Goal: Navigation & Orientation: Find specific page/section

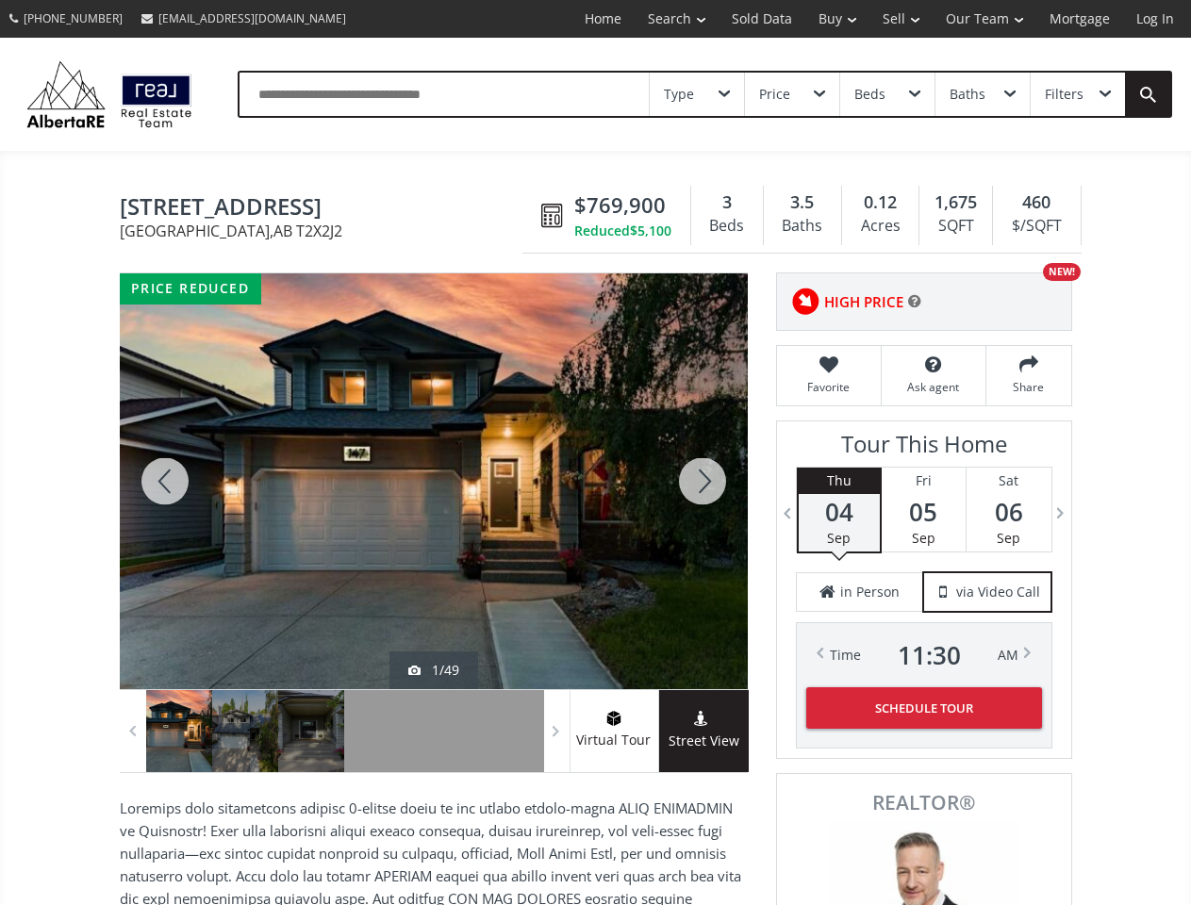
click at [663, 19] on link "Search" at bounding box center [677, 19] width 84 height 38
click at [828, 19] on link "Buy" at bounding box center [837, 19] width 64 height 38
click at [895, 19] on link "Sell" at bounding box center [900, 19] width 63 height 38
click at [983, 19] on link "Our Team" at bounding box center [985, 19] width 104 height 38
click at [1155, 19] on link "Log In" at bounding box center [1155, 19] width 64 height 38
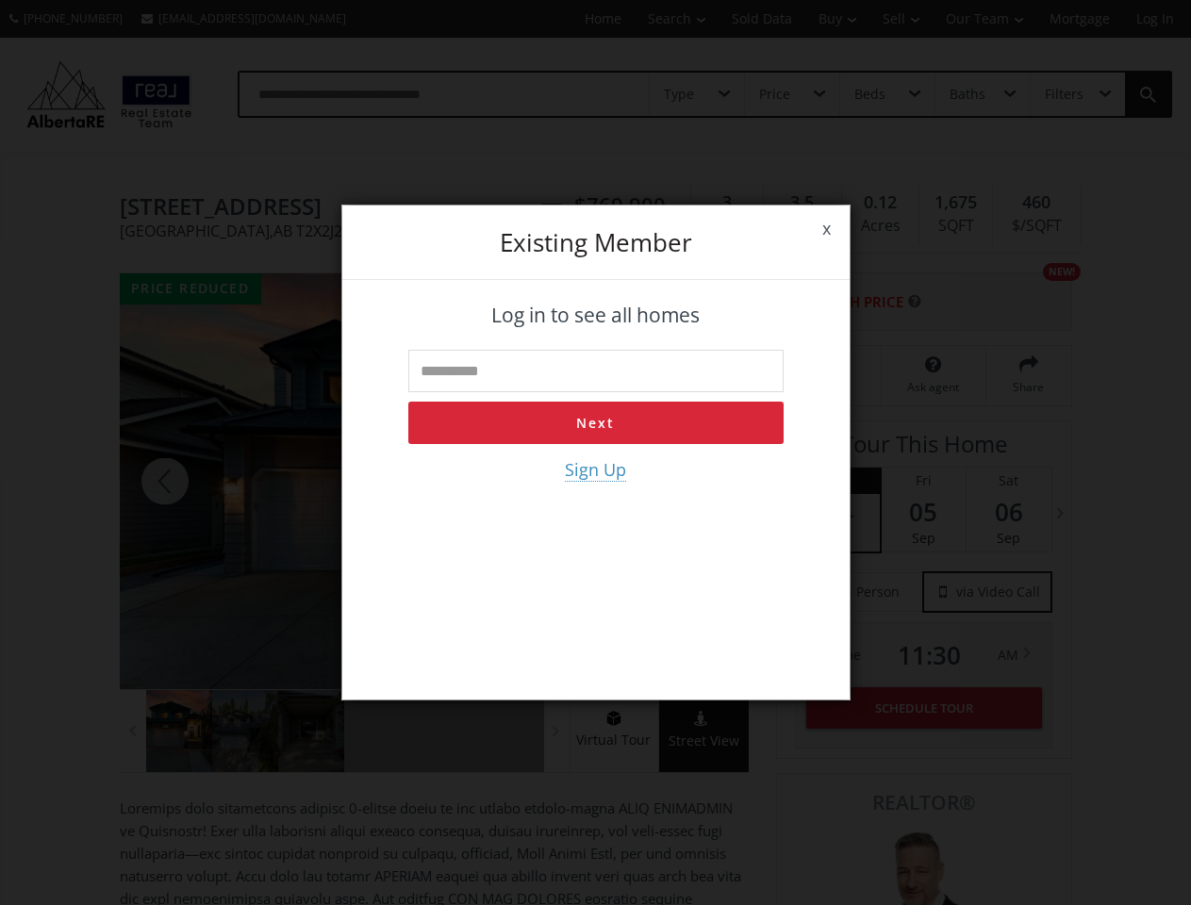
click at [697, 94] on div "x Existing member Log in to see all homes Next Sign Up" at bounding box center [595, 452] width 1191 height 905
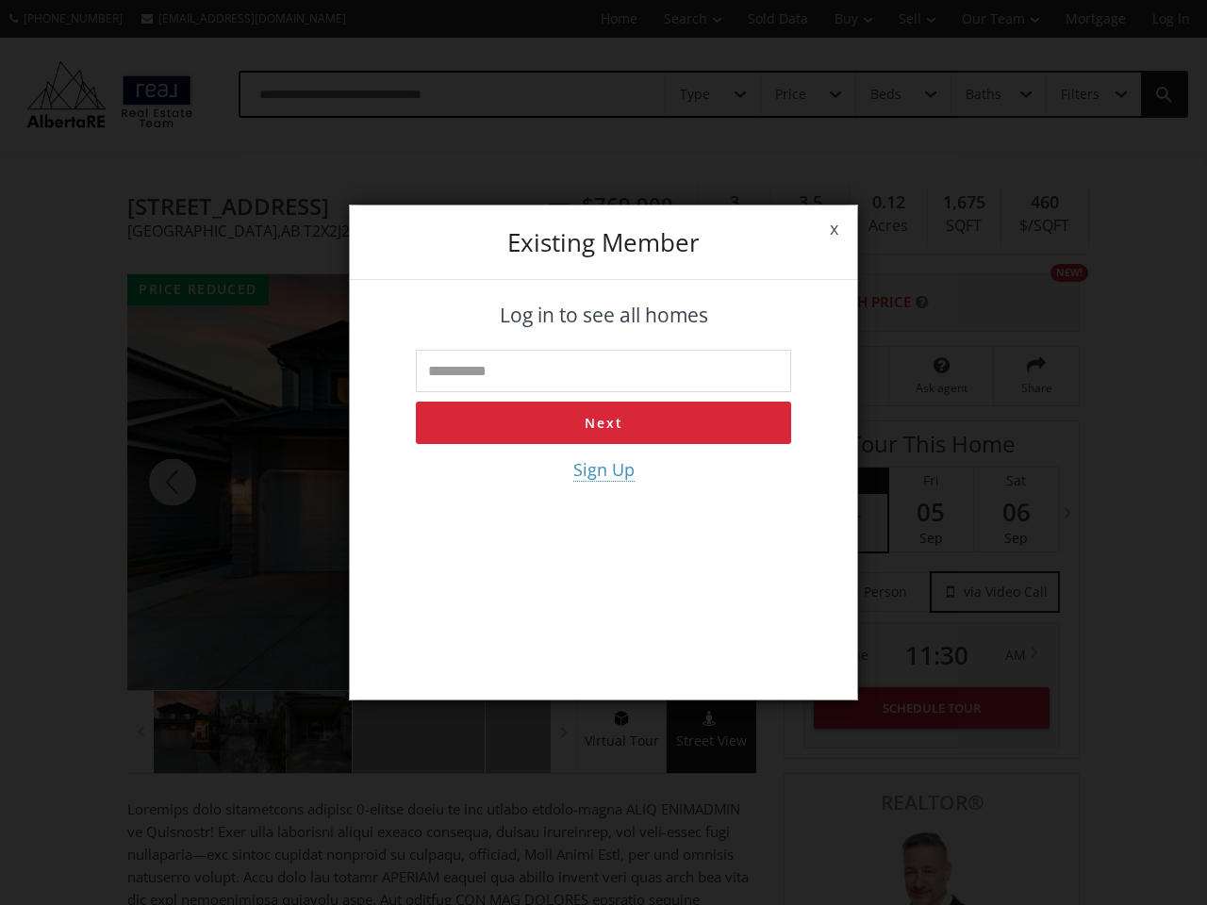
click at [791, 94] on div "x Existing member Log in to see all homes Next Sign Up" at bounding box center [603, 452] width 1207 height 905
click at [886, 94] on div "x Existing member Log in to see all homes Next Sign Up" at bounding box center [603, 452] width 1207 height 905
click at [982, 94] on div "x Existing member Log in to see all homes Next Sign Up" at bounding box center [603, 452] width 1207 height 905
click at [1077, 94] on div "x Existing member Log in to see all homes Next Sign Up" at bounding box center [603, 452] width 1207 height 905
